Goal: Information Seeking & Learning: Learn about a topic

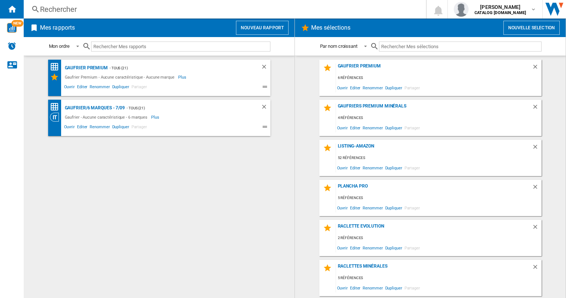
click at [103, 11] on div "Rechercher" at bounding box center [223, 9] width 367 height 10
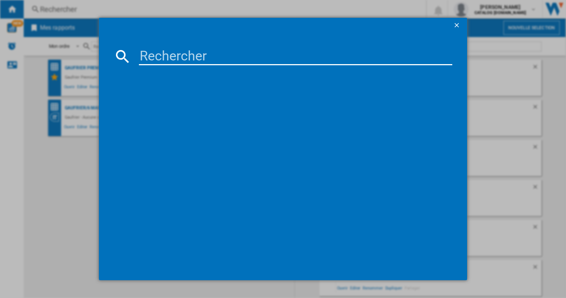
click at [172, 57] on input at bounding box center [295, 56] width 313 height 18
type input "019122"
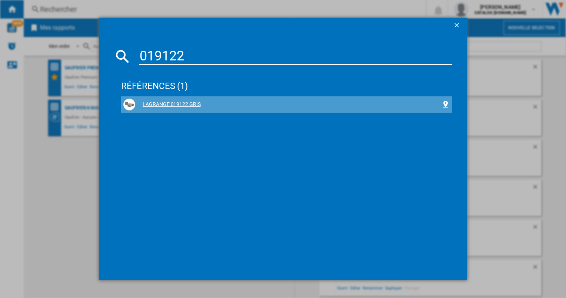
click at [177, 106] on div "LAGRANGE 019122 GRIS" at bounding box center [288, 104] width 306 height 7
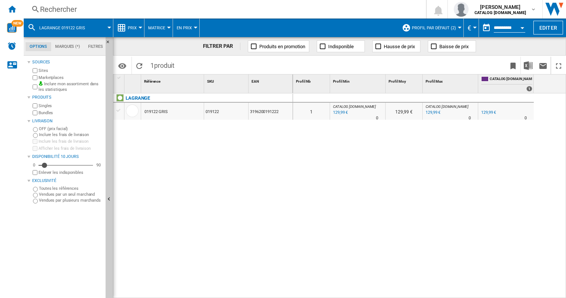
click at [458, 30] on button "Profil par défaut (2)" at bounding box center [436, 28] width 48 height 19
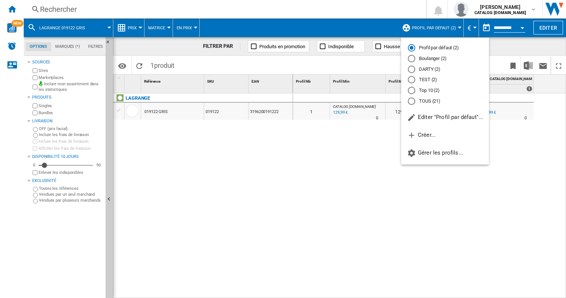
click at [414, 100] on div "TOUS (21)" at bounding box center [411, 100] width 7 height 7
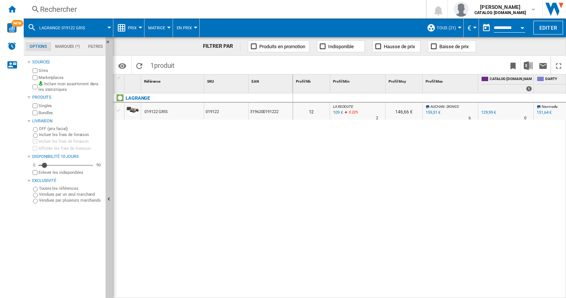
click at [186, 111] on div "019122 GRIS" at bounding box center [172, 111] width 63 height 17
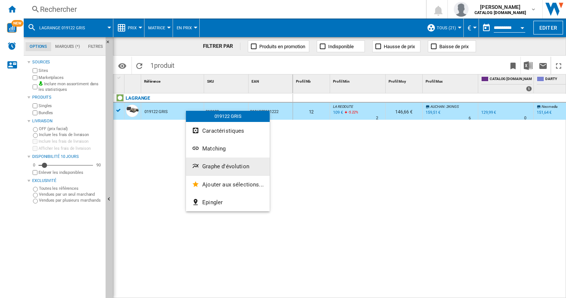
click at [219, 166] on span "Graphe d'évolution" at bounding box center [225, 166] width 47 height 7
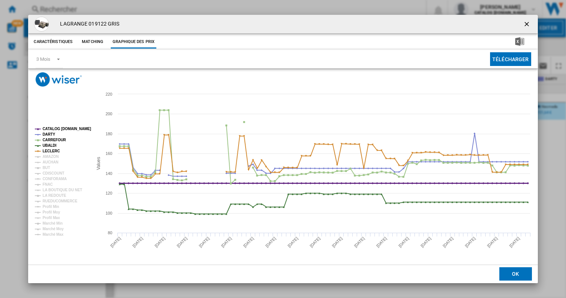
click at [54, 127] on tspan "CATALOG [DOMAIN_NAME]" at bounding box center [67, 129] width 49 height 4
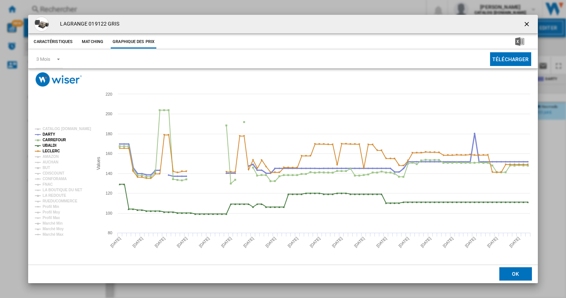
click at [50, 133] on tspan "DARTY" at bounding box center [49, 134] width 13 height 4
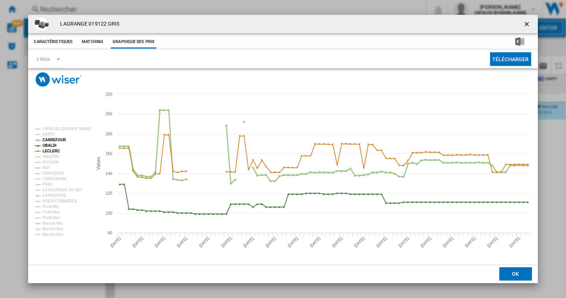
click at [49, 139] on tspan "CARREFOUR" at bounding box center [55, 140] width 24 height 4
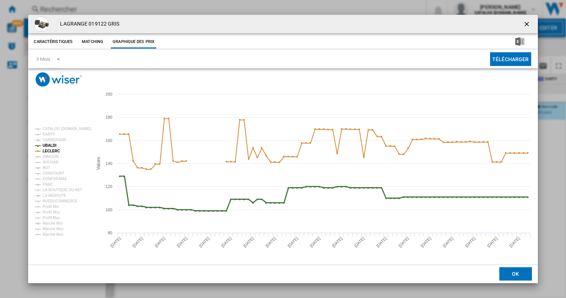
click at [47, 143] on tspan "UBALDI" at bounding box center [50, 145] width 14 height 4
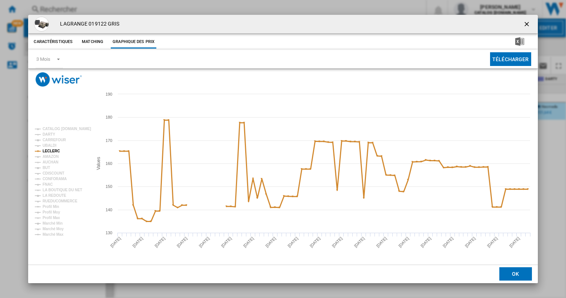
click at [46, 149] on tspan "LECLERC" at bounding box center [51, 151] width 17 height 4
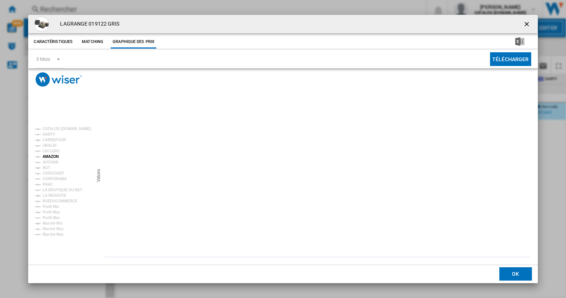
click at [47, 156] on tspan "AMAZON" at bounding box center [51, 157] width 16 height 4
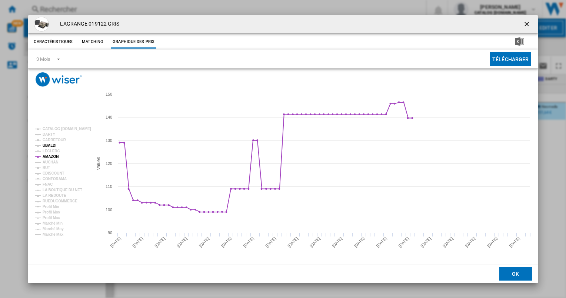
click at [50, 145] on tspan "UBALDI" at bounding box center [50, 145] width 14 height 4
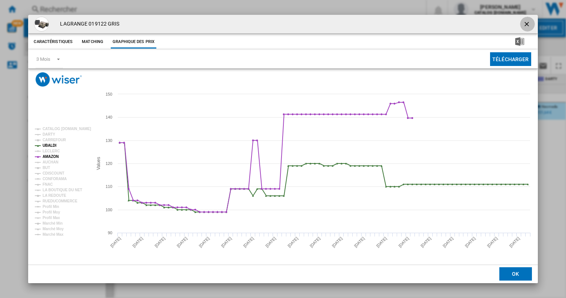
click at [526, 24] on ng-md-icon "getI18NText('BUTTONS.CLOSE_DIALOG')" at bounding box center [527, 24] width 9 height 9
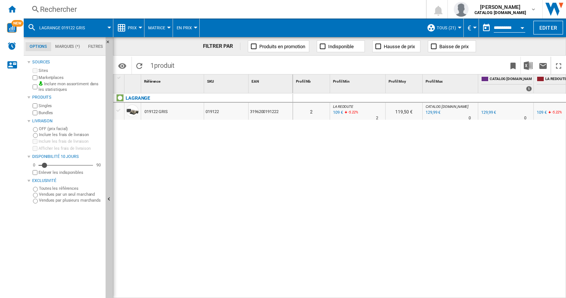
click at [169, 113] on div "019122 GRIS" at bounding box center [172, 111] width 63 height 17
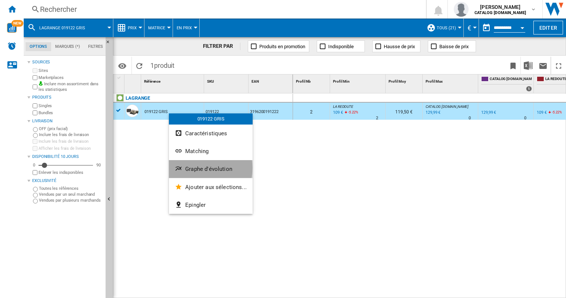
click at [196, 168] on span "Graphe d'évolution" at bounding box center [208, 169] width 47 height 7
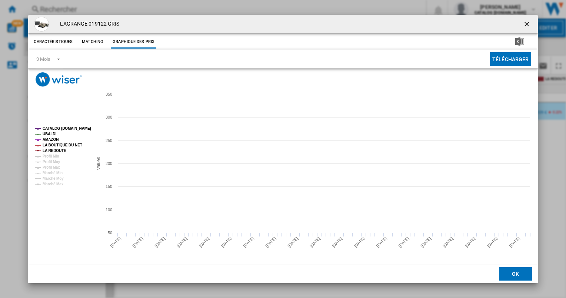
click at [49, 144] on tspan "LA BOUTIQUE DU NET" at bounding box center [63, 145] width 40 height 4
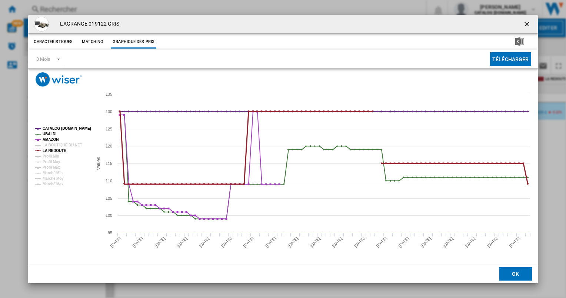
click at [52, 150] on tspan "LA REDOUTE" at bounding box center [55, 151] width 24 height 4
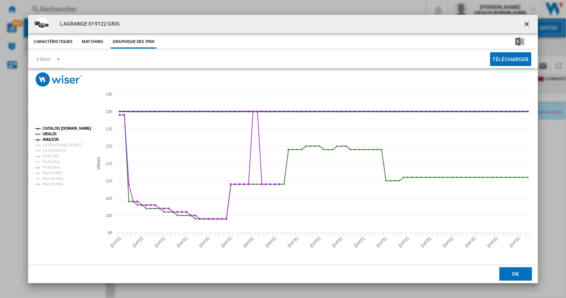
click at [51, 126] on tspan "CATALOG [DOMAIN_NAME]" at bounding box center [67, 128] width 49 height 4
